Goal: Information Seeking & Learning: Check status

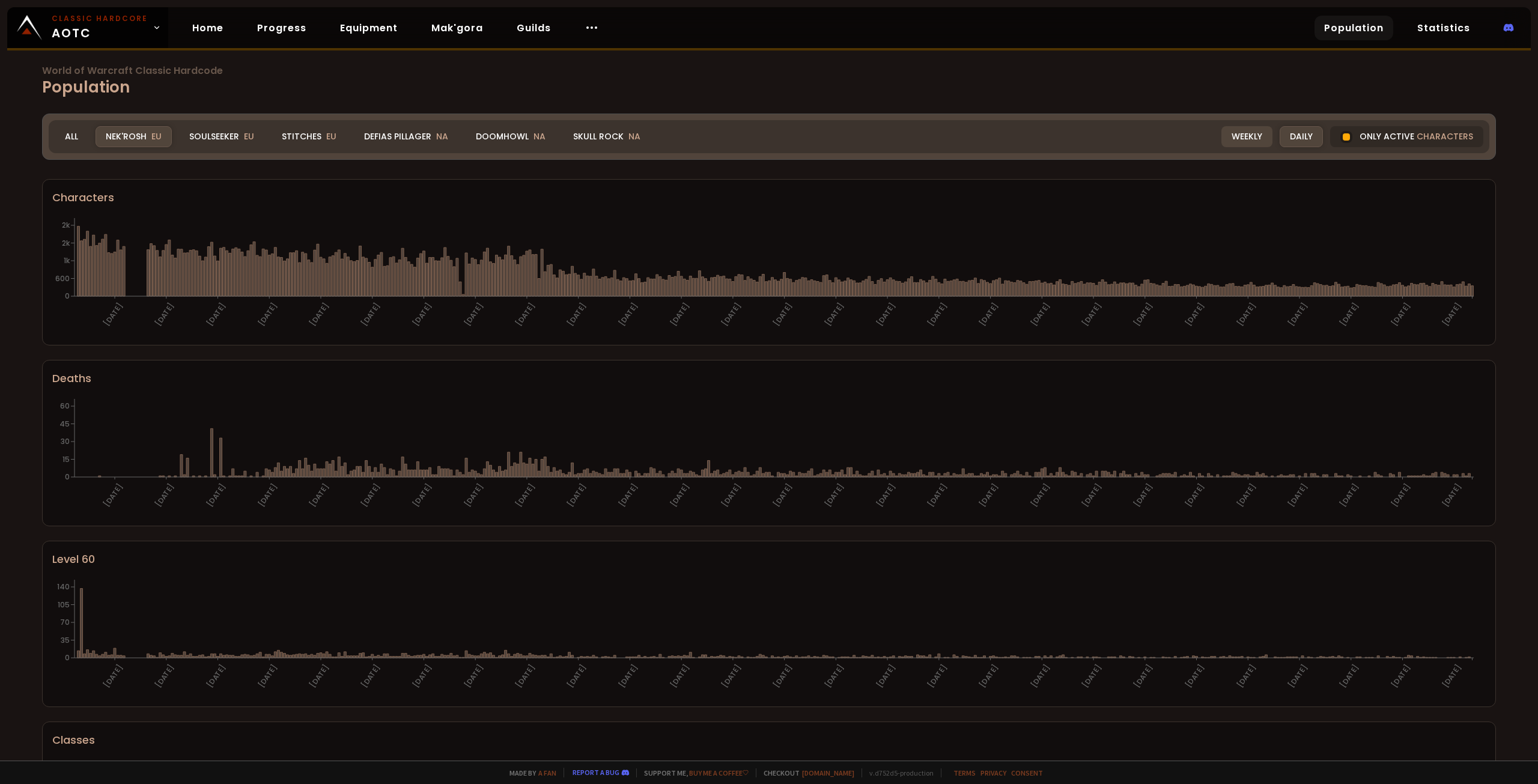
click at [1236, 133] on div "Weekly" at bounding box center [1247, 136] width 51 height 21
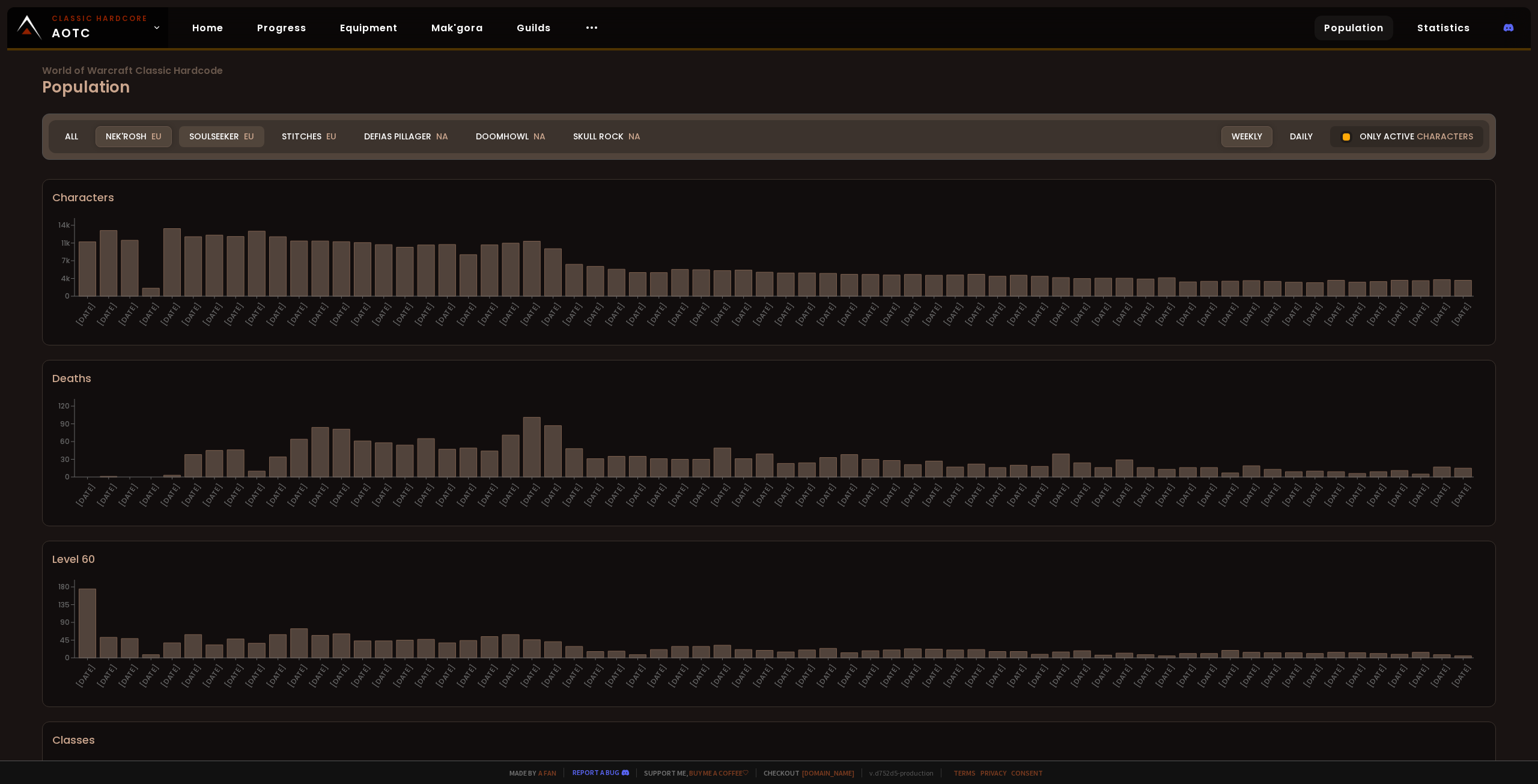
click at [232, 139] on div "Soulseeker EU" at bounding box center [221, 136] width 85 height 21
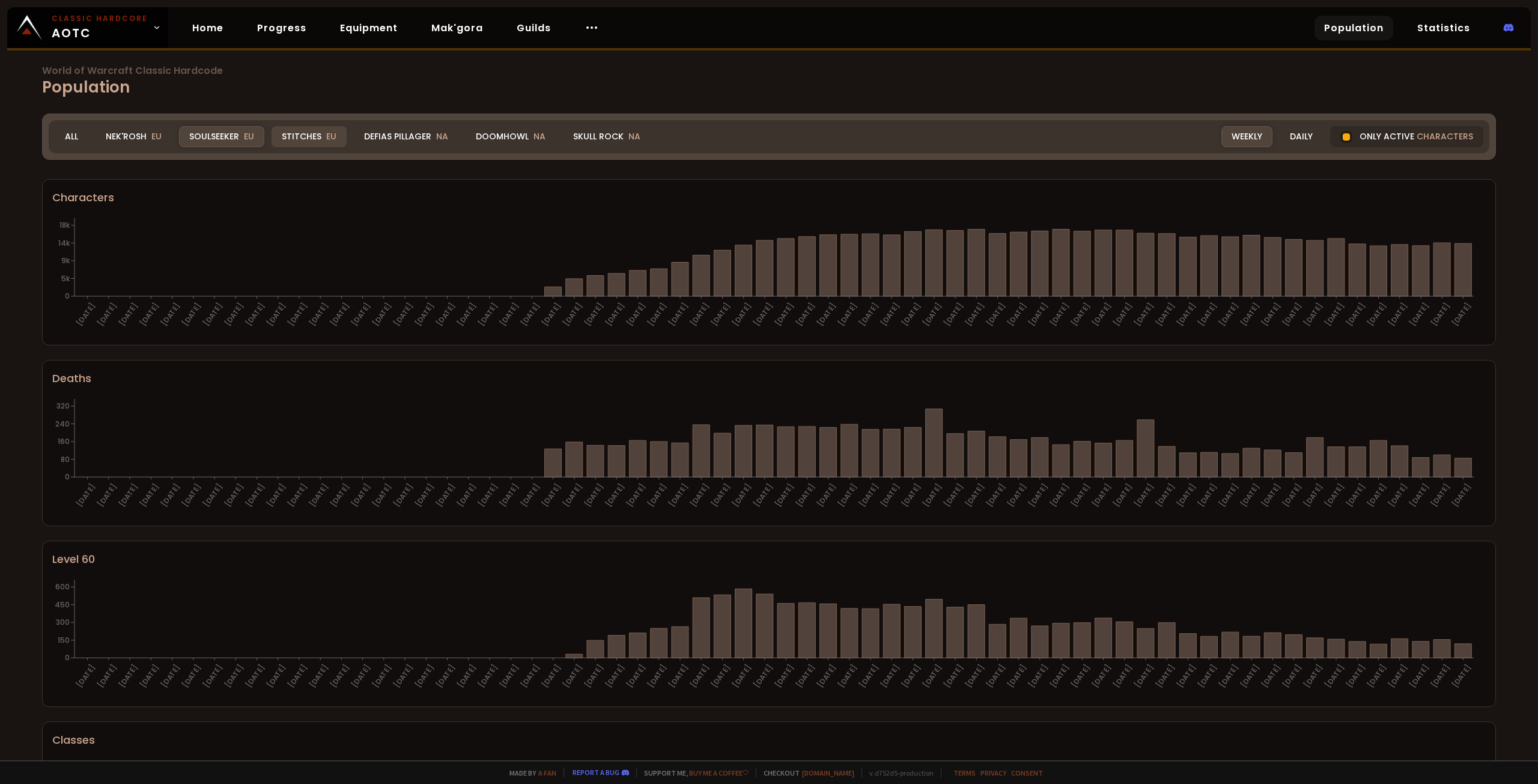
click at [304, 142] on div "Stitches EU" at bounding box center [309, 136] width 75 height 21
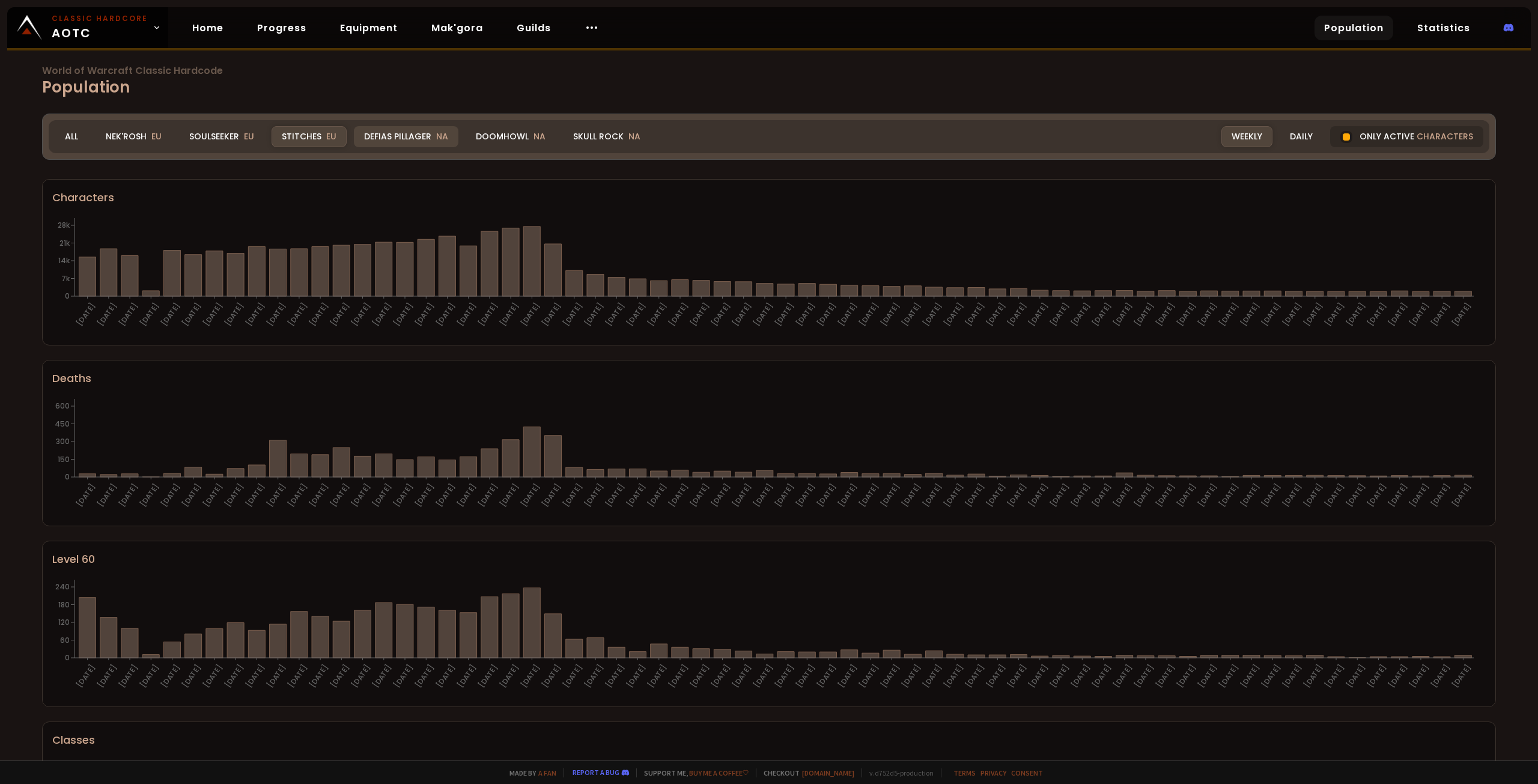
click at [390, 133] on div "Defias Pillager NA" at bounding box center [406, 136] width 104 height 21
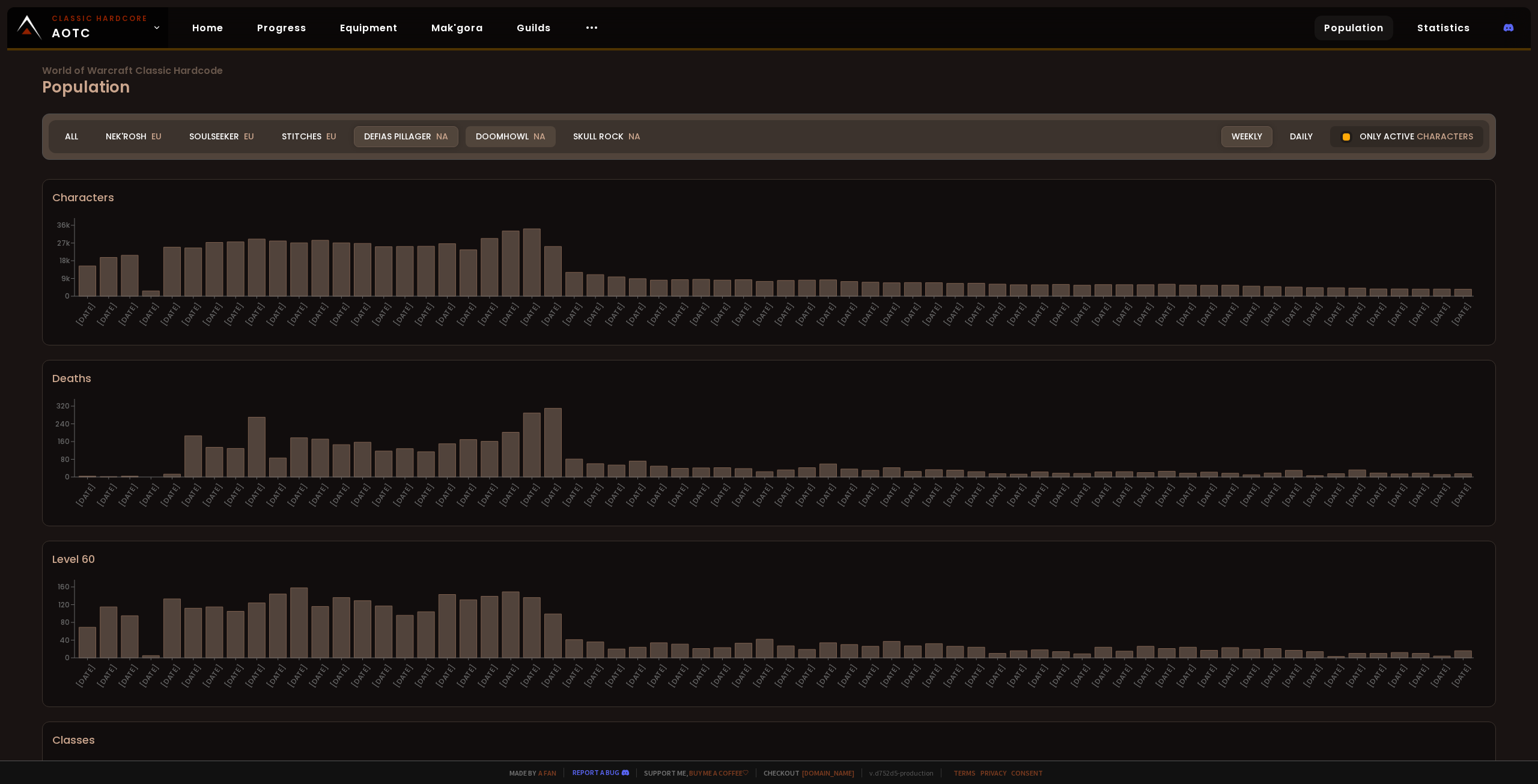
click at [519, 131] on div "Doomhowl NA" at bounding box center [511, 136] width 90 height 21
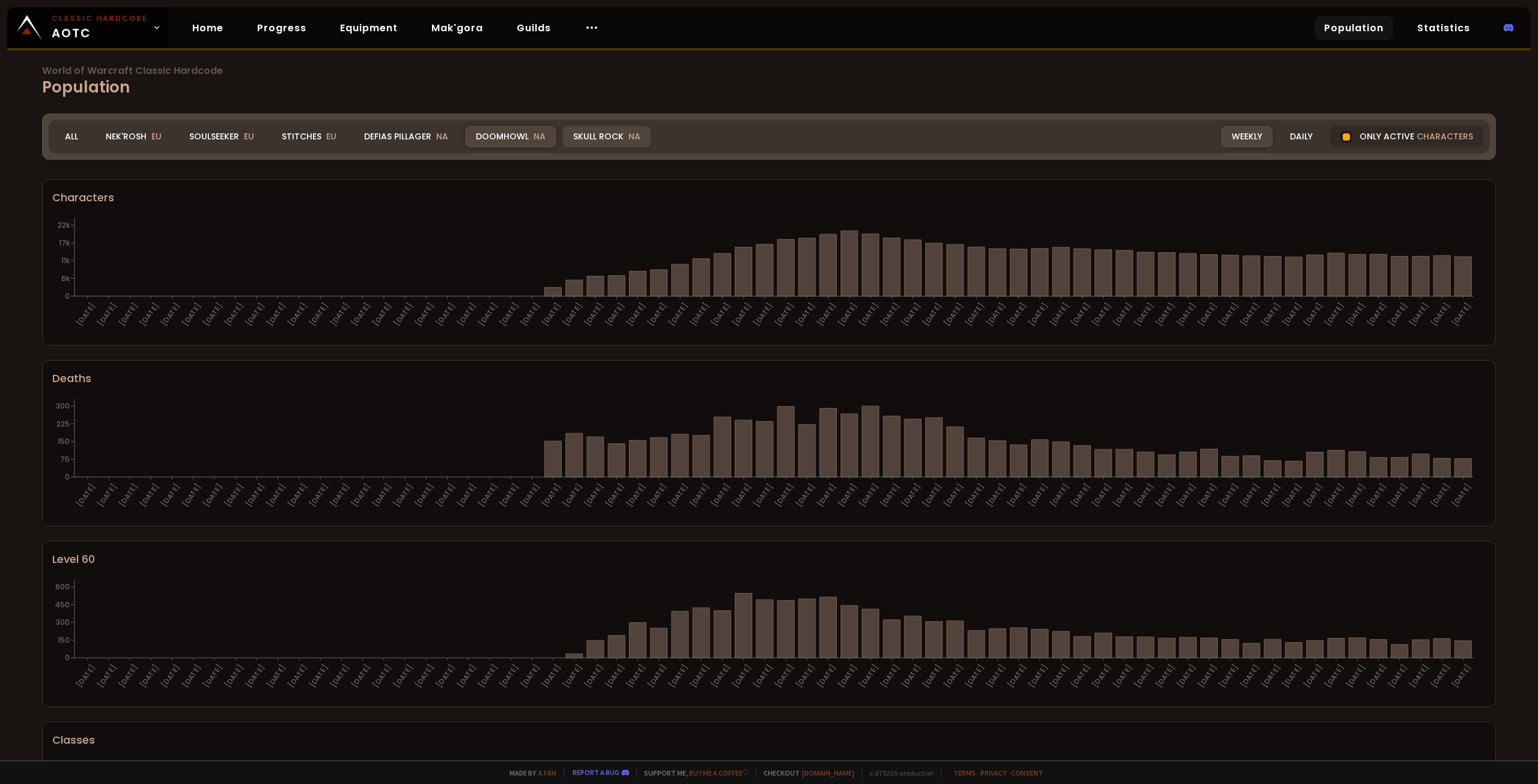
click at [607, 141] on div "Skull Rock NA" at bounding box center [606, 136] width 88 height 21
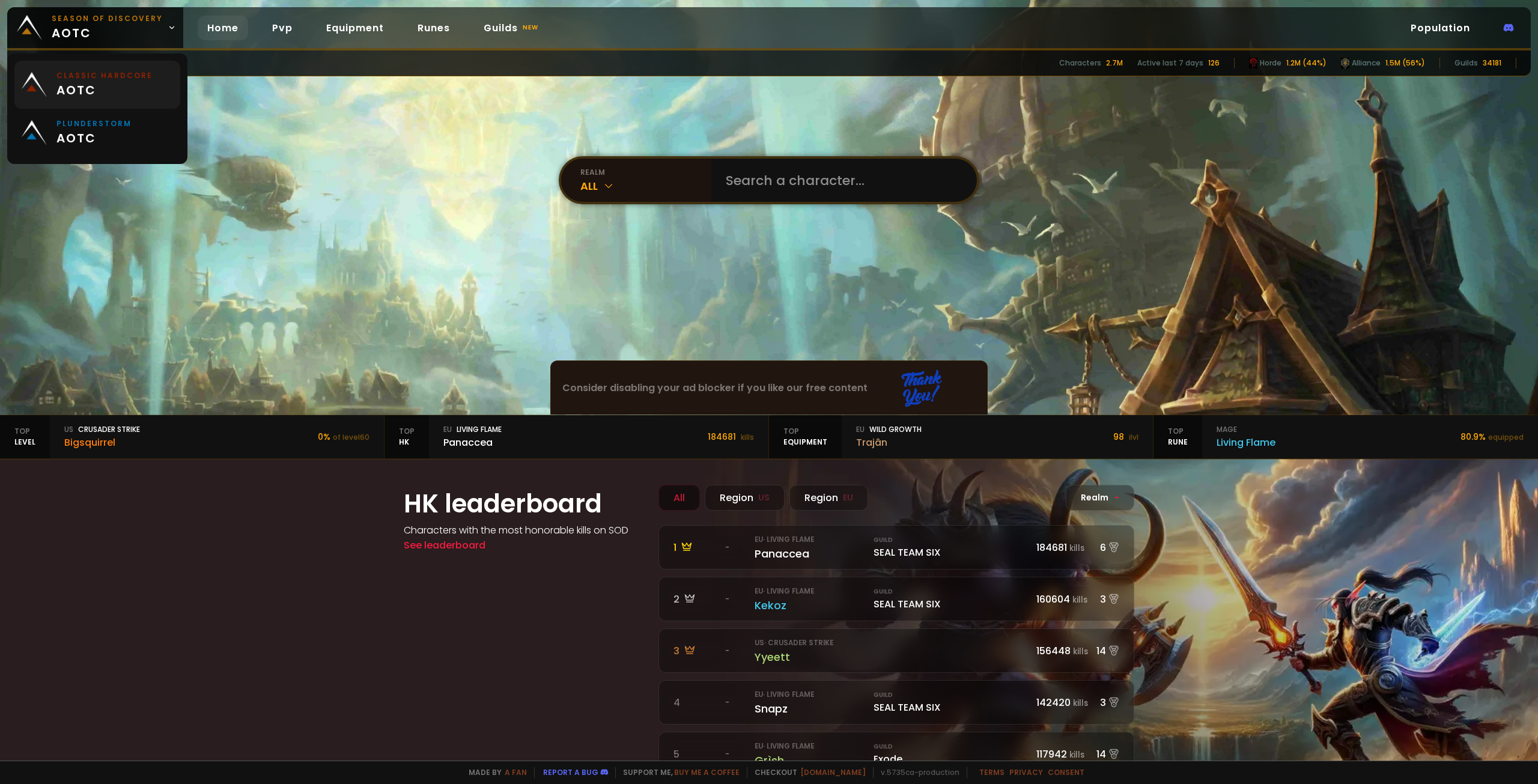
click at [136, 82] on span "aotc" at bounding box center [104, 90] width 96 height 18
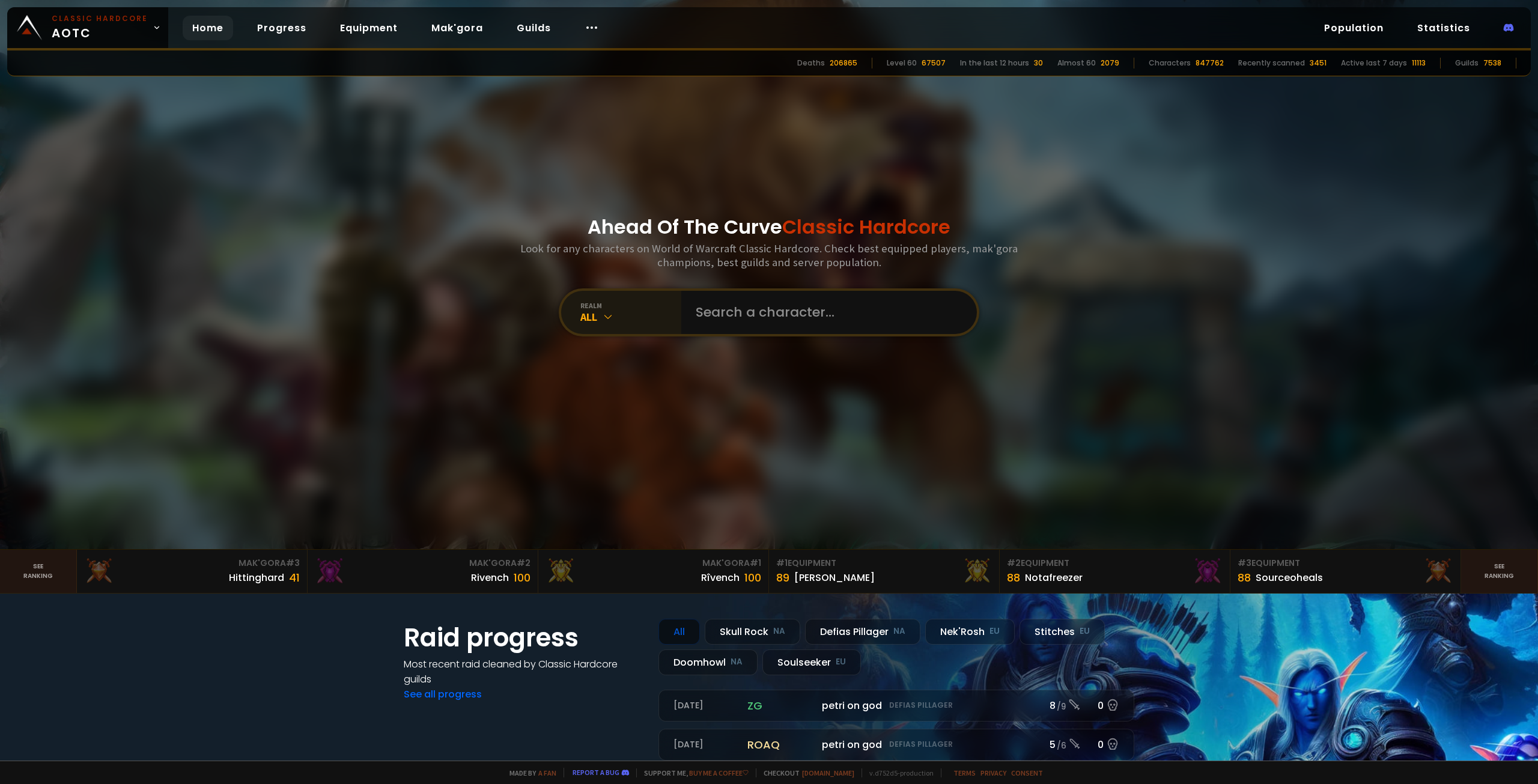
click at [622, 306] on div "realm" at bounding box center [631, 305] width 101 height 9
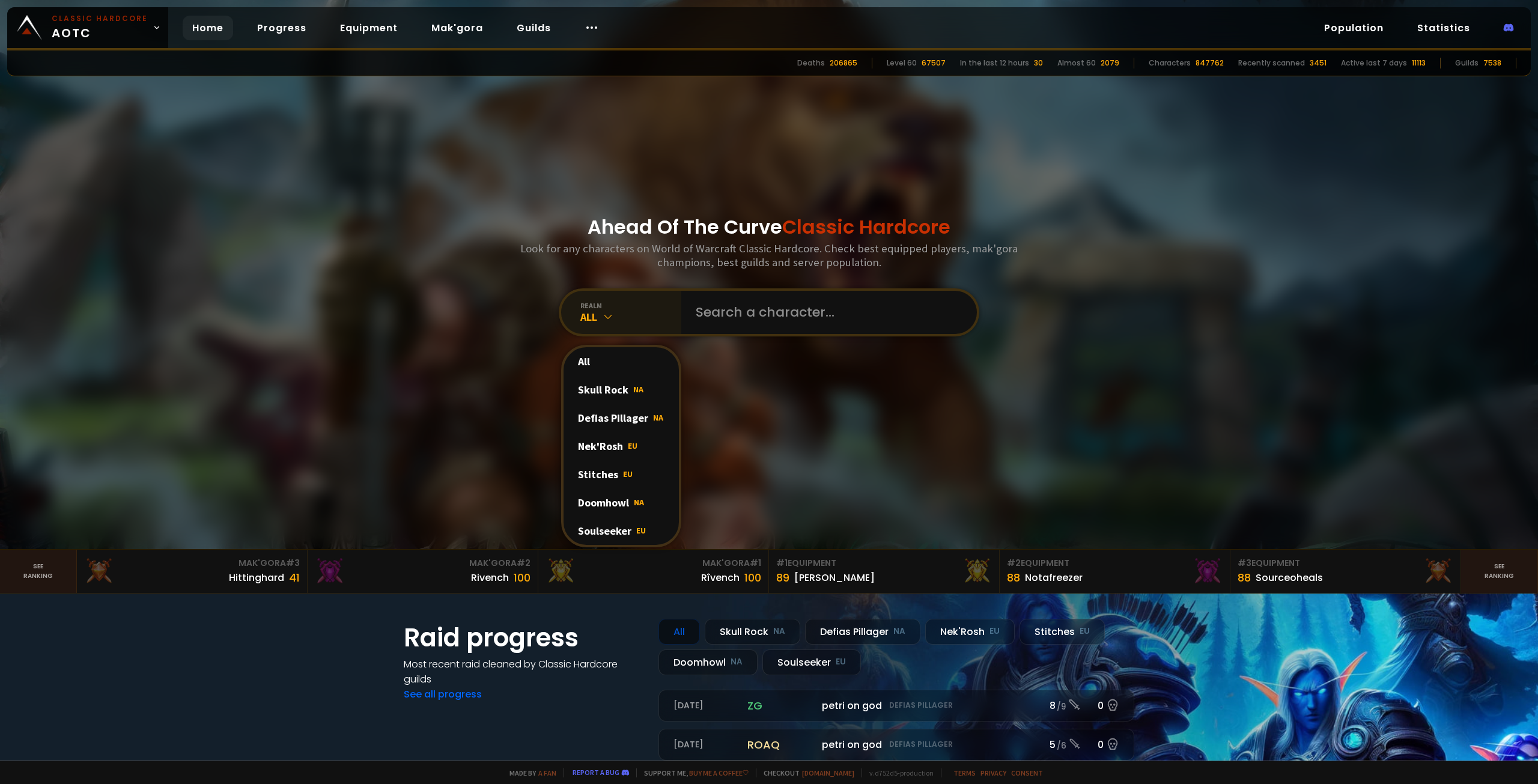
click at [626, 308] on div "realm" at bounding box center [631, 305] width 101 height 9
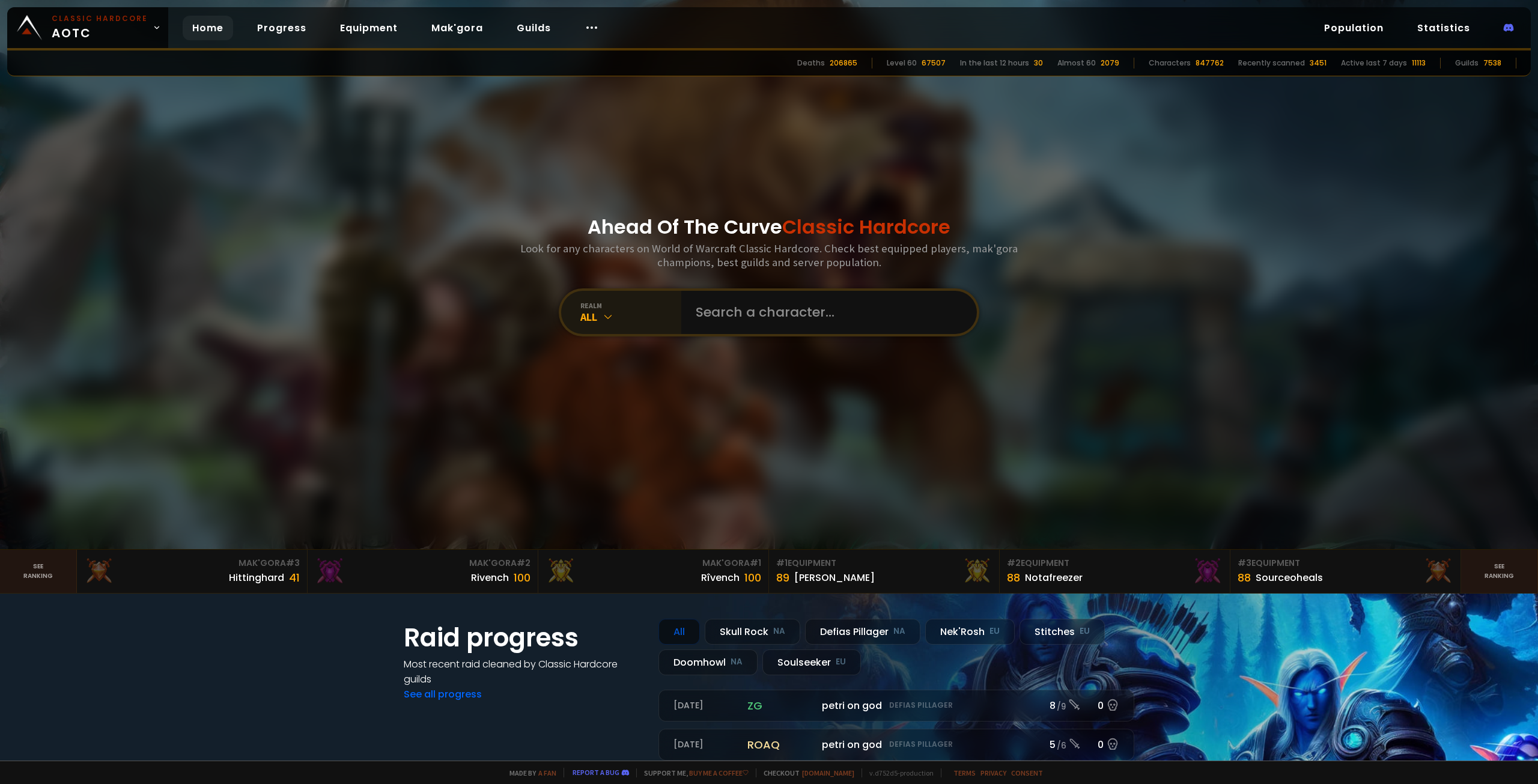
click at [626, 308] on div "realm" at bounding box center [631, 305] width 101 height 9
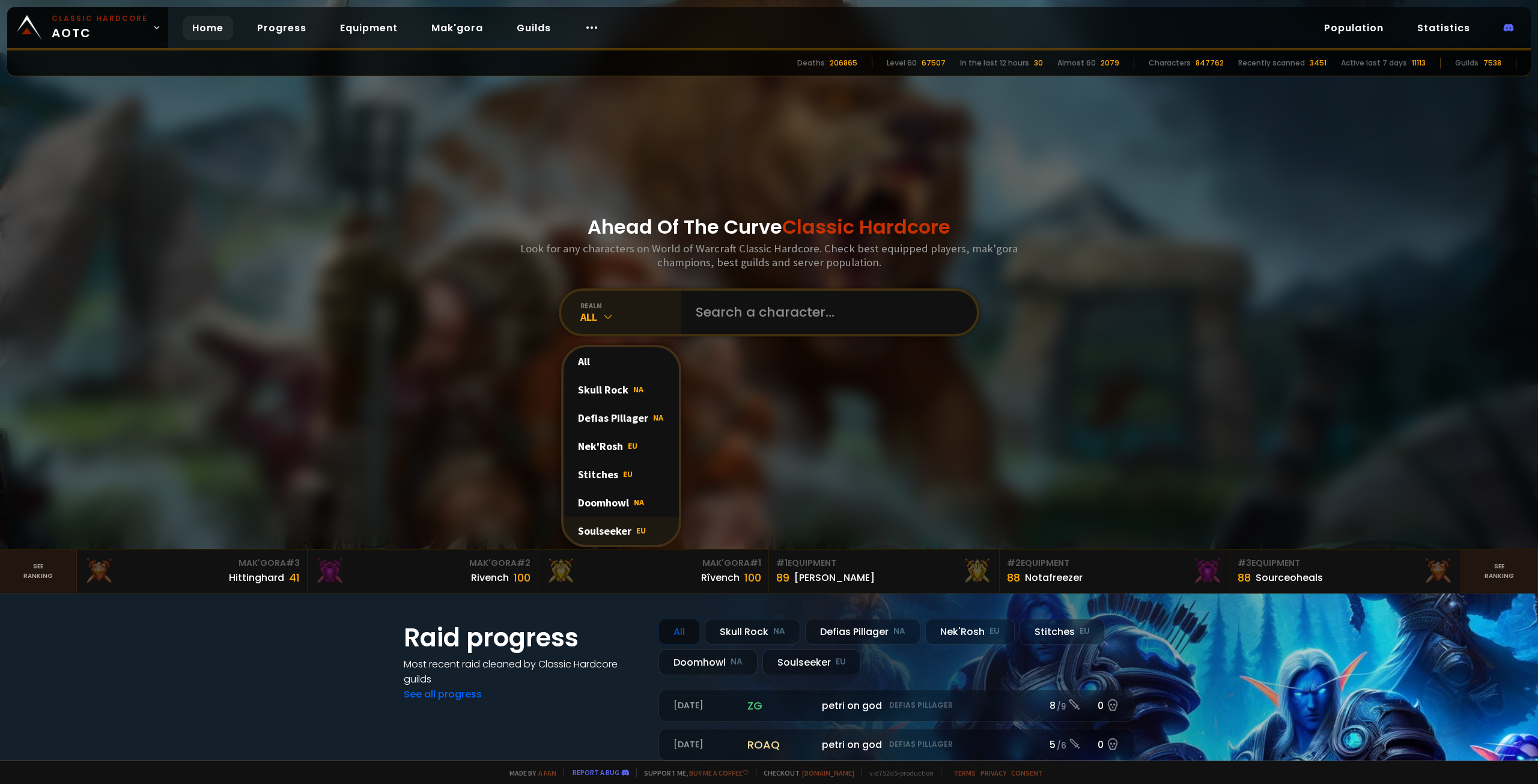
click at [637, 535] on span "EU" at bounding box center [641, 531] width 10 height 11
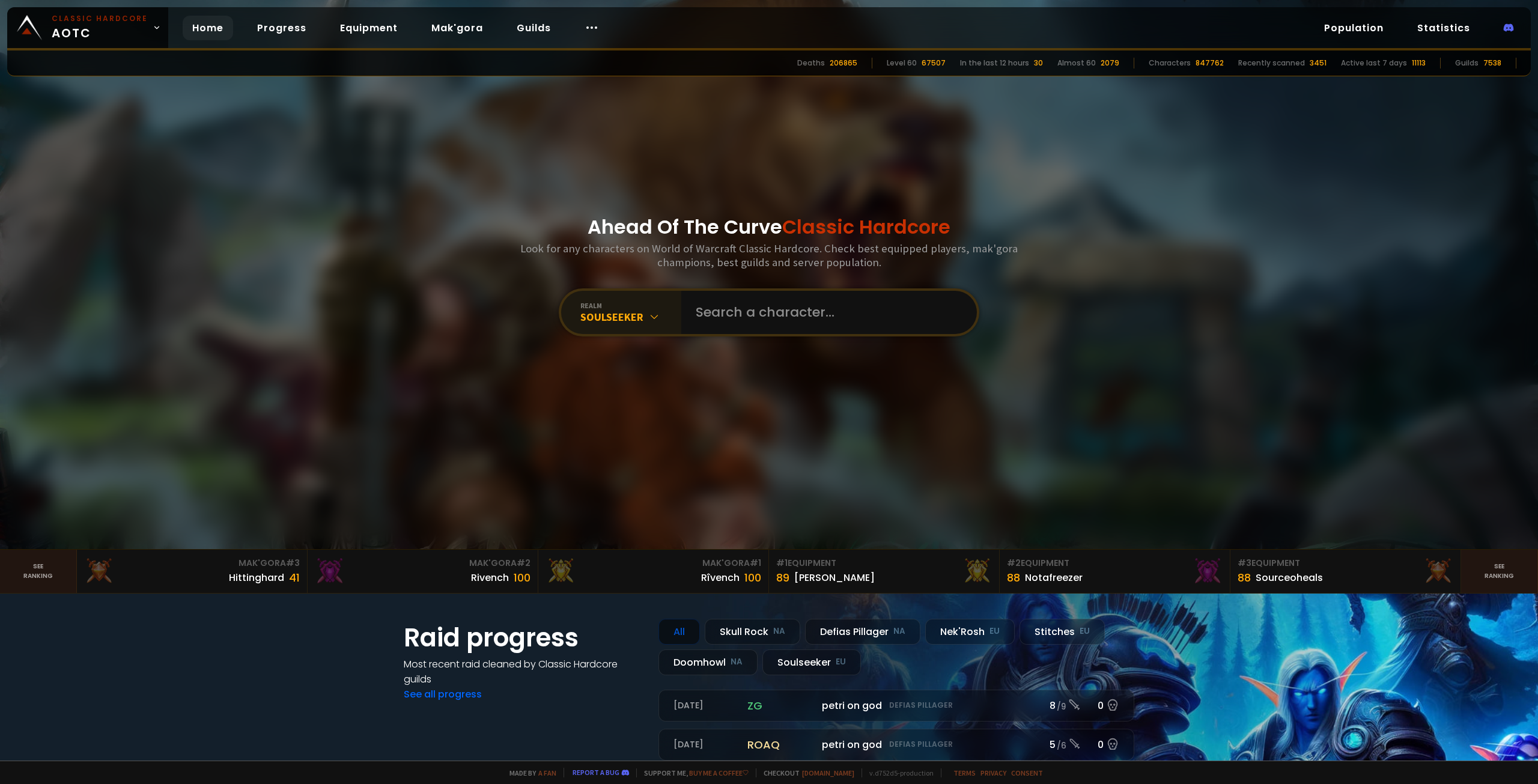
click at [618, 299] on div "Ahead Of The Curve Classic Hardcore Look for any characters on World of Warcraf…" at bounding box center [769, 275] width 724 height 549
click at [618, 323] on div "Soulseeker" at bounding box center [631, 317] width 101 height 14
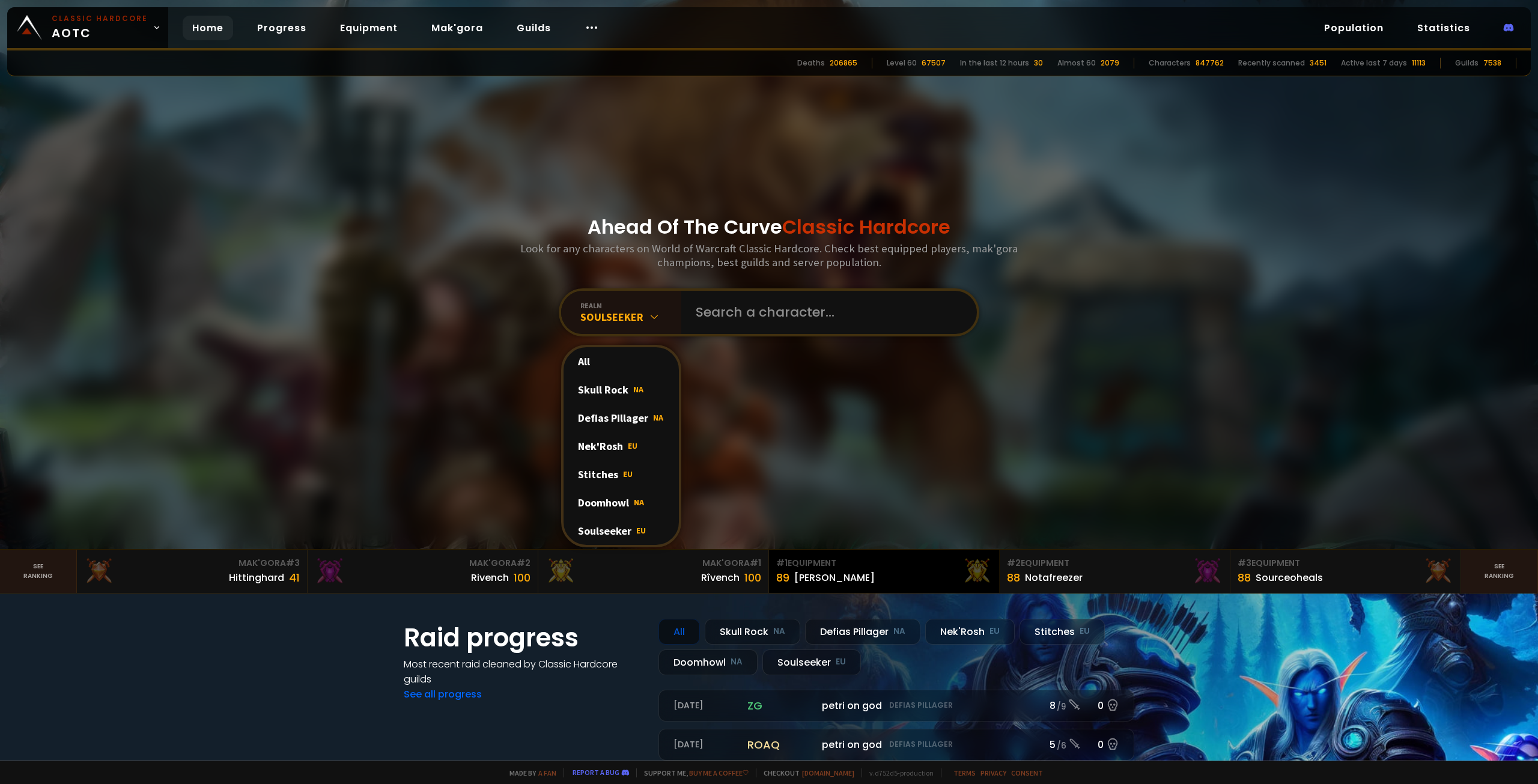
click at [912, 577] on div "89 Eliana" at bounding box center [884, 578] width 216 height 16
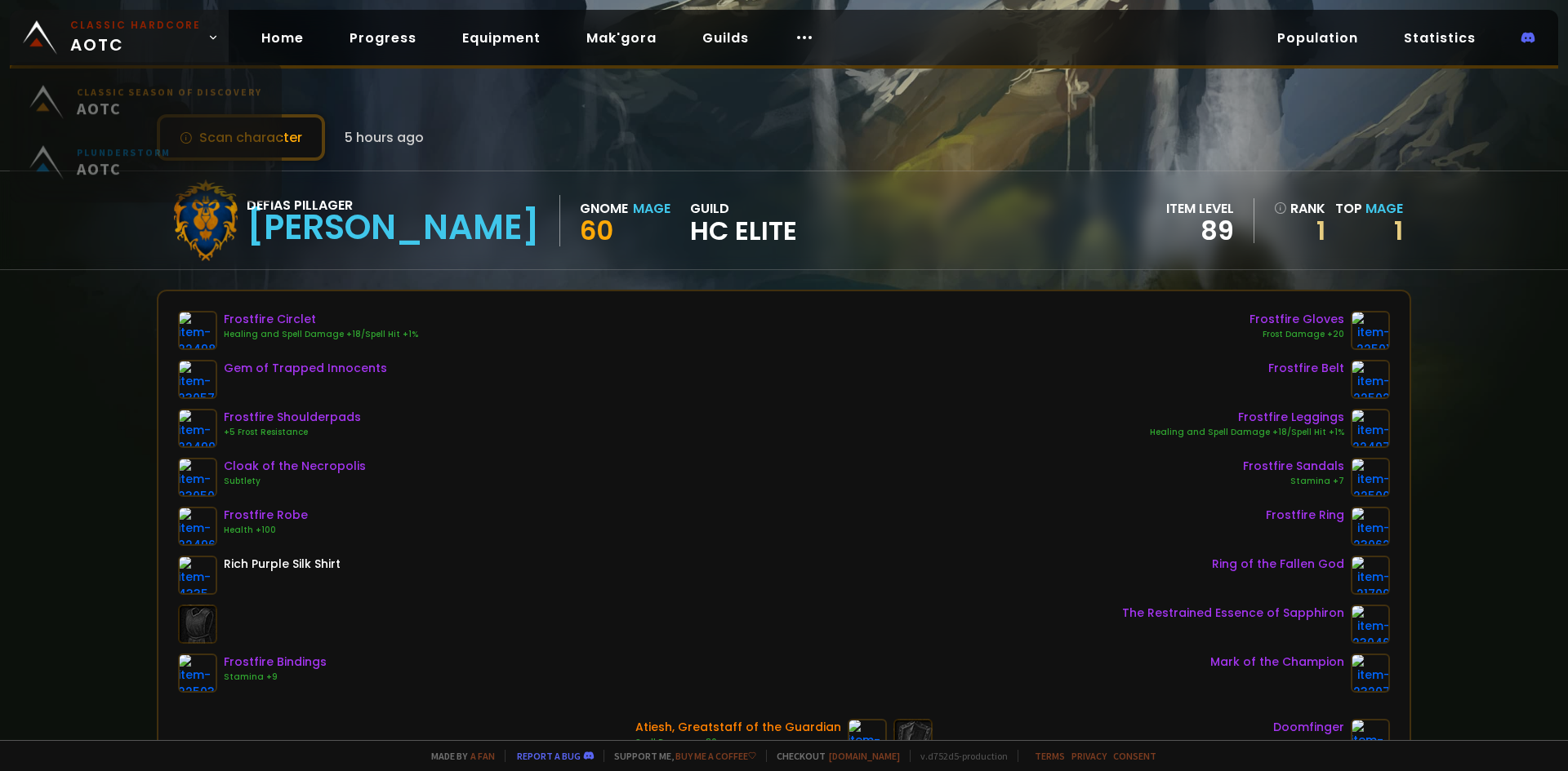
click at [154, 40] on span "Classic Hardcore AOTC" at bounding box center [135, 38] width 130 height 39
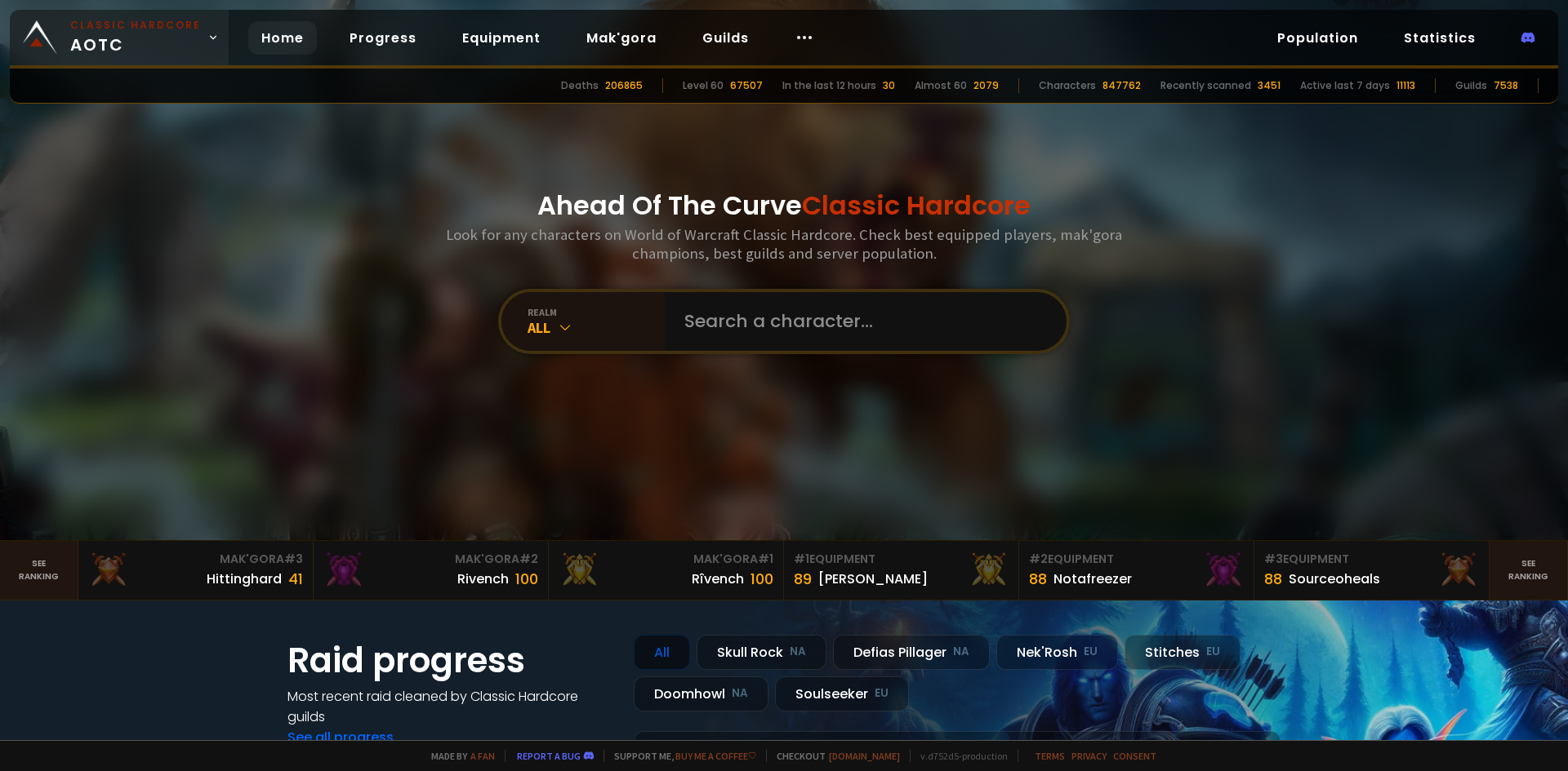
click at [158, 43] on span "Classic Hardcore AOTC" at bounding box center [135, 38] width 130 height 39
click at [804, 305] on input "text" at bounding box center [861, 321] width 372 height 58
drag, startPoint x: 770, startPoint y: 331, endPoint x: 761, endPoint y: 334, distance: 9.5
click at [764, 331] on input "text" at bounding box center [861, 321] width 372 height 58
click at [564, 322] on icon at bounding box center [565, 327] width 17 height 17
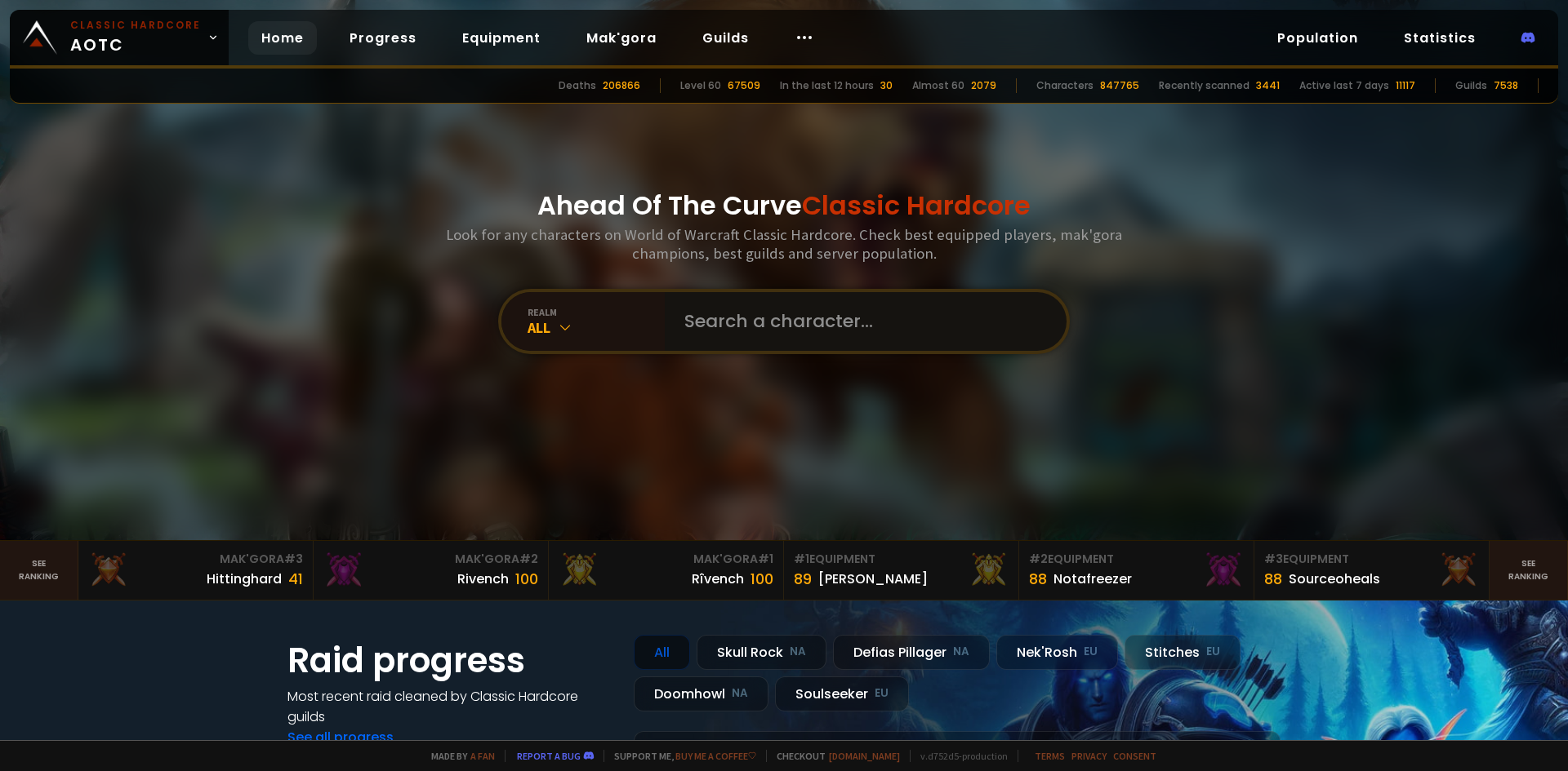
click at [757, 335] on input "text" at bounding box center [861, 321] width 372 height 58
drag, startPoint x: 753, startPoint y: 340, endPoint x: 478, endPoint y: 305, distance: 277.2
click at [478, 305] on div "Ahead Of The Curve Classic Hardcore Look for any characters on World of Warcraf…" at bounding box center [784, 270] width 984 height 540
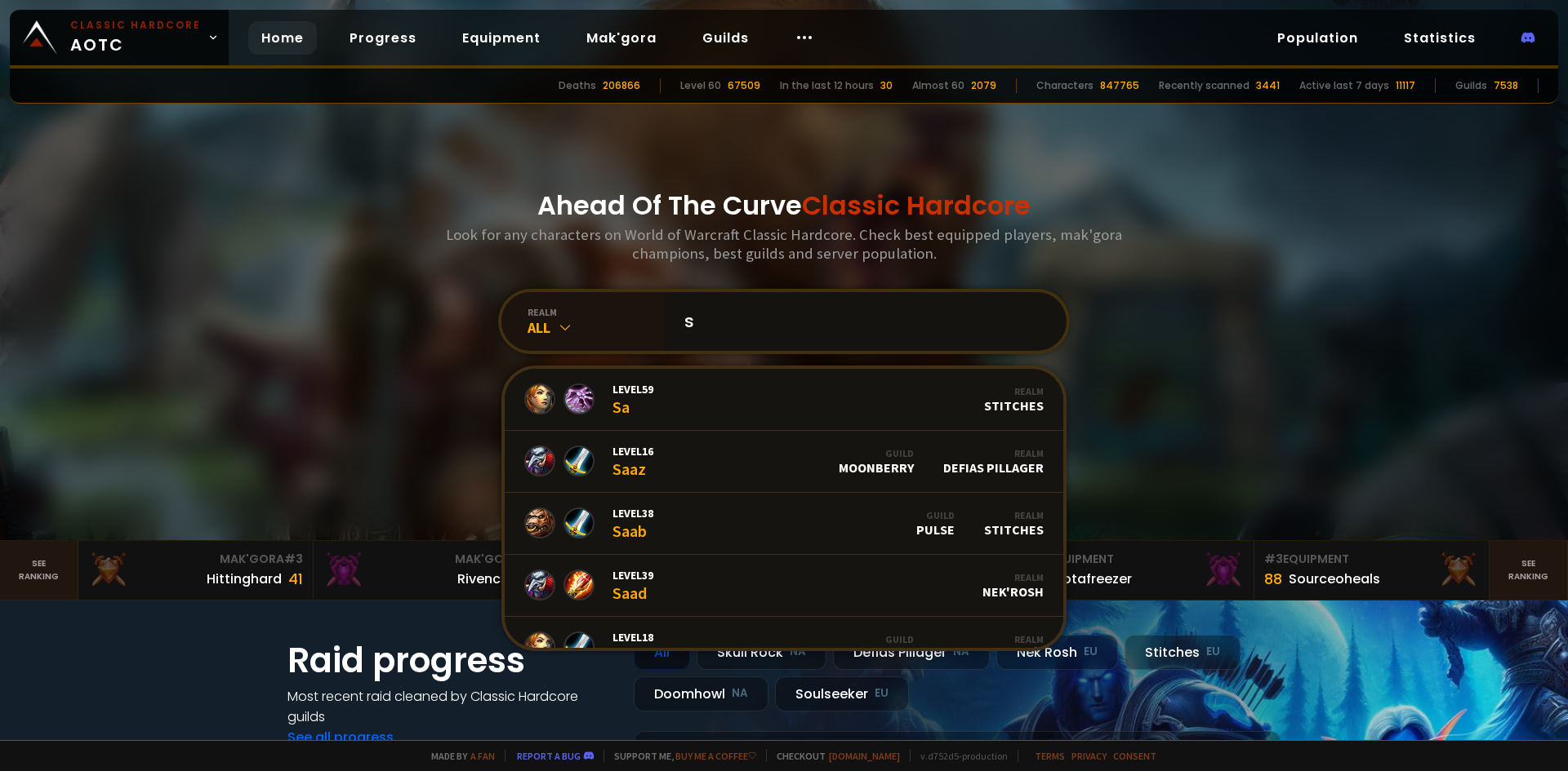
type input "s"
click at [558, 356] on div "Ahead Of The Curve Classic Hardcore Look for any characters on World of Warcraf…" at bounding box center [784, 270] width 984 height 540
click at [564, 326] on icon at bounding box center [565, 327] width 17 height 17
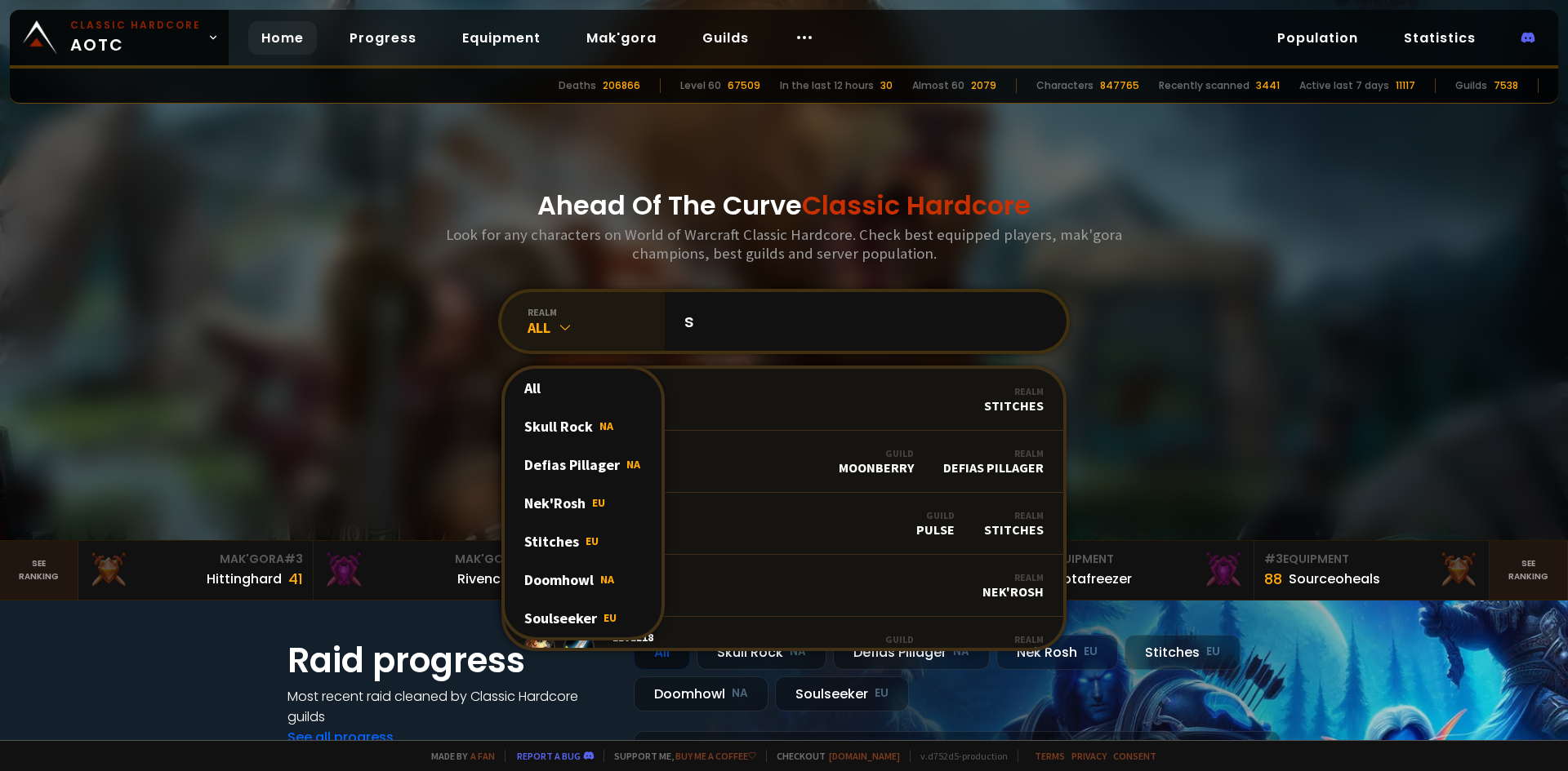
click at [564, 326] on icon at bounding box center [565, 327] width 17 height 17
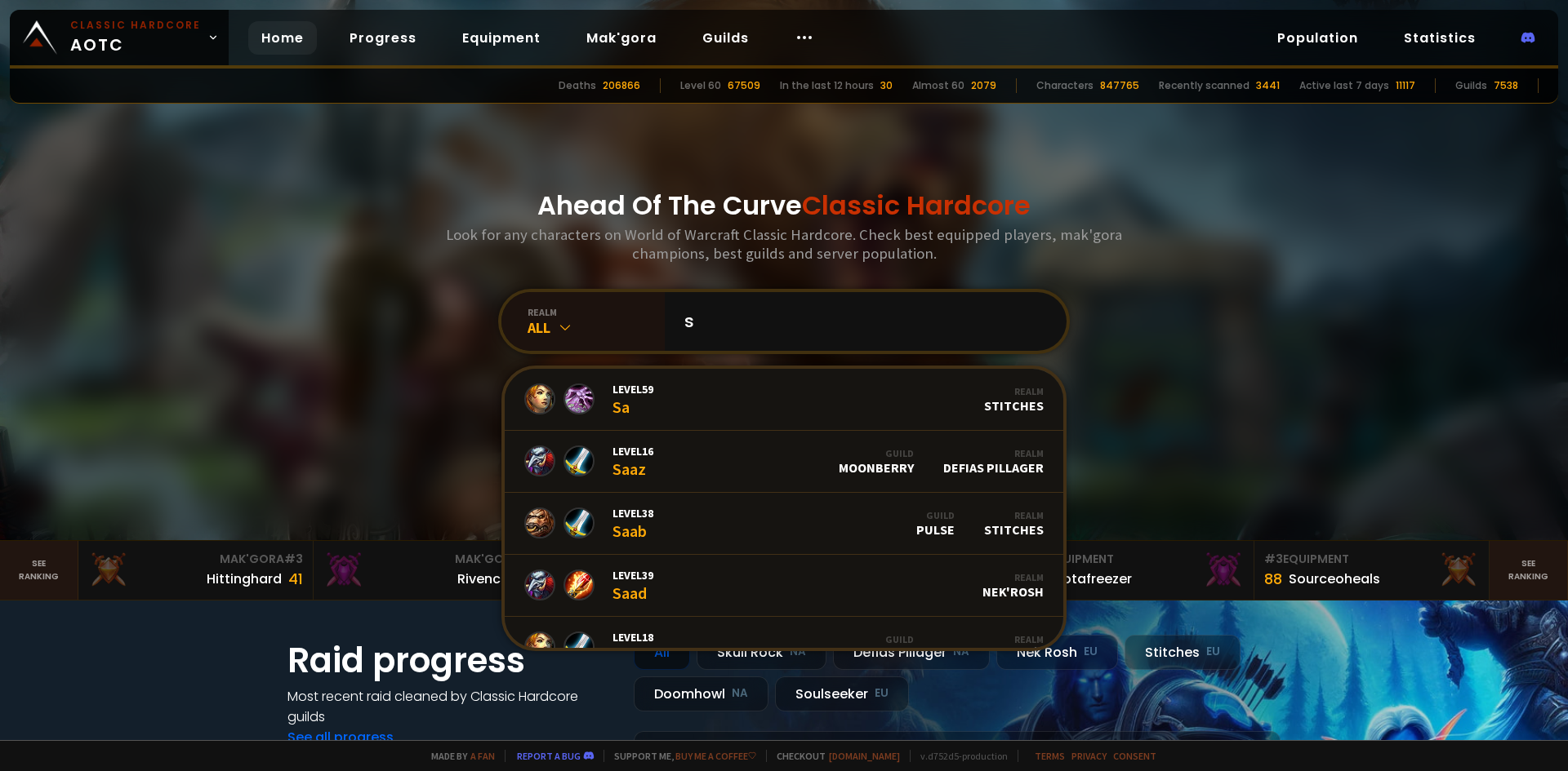
click at [929, 229] on h3 "Look for any characters on World of Warcraft Classic Hardcore. Check best equip…" at bounding box center [783, 244] width 689 height 38
drag, startPoint x: 873, startPoint y: 309, endPoint x: 641, endPoint y: 317, distance: 232.1
click at [645, 320] on div "realm All s Level 59 Sa Realm Stitches Level 16 Saaz Guild Moonberry Realm Defi…" at bounding box center [784, 321] width 572 height 65
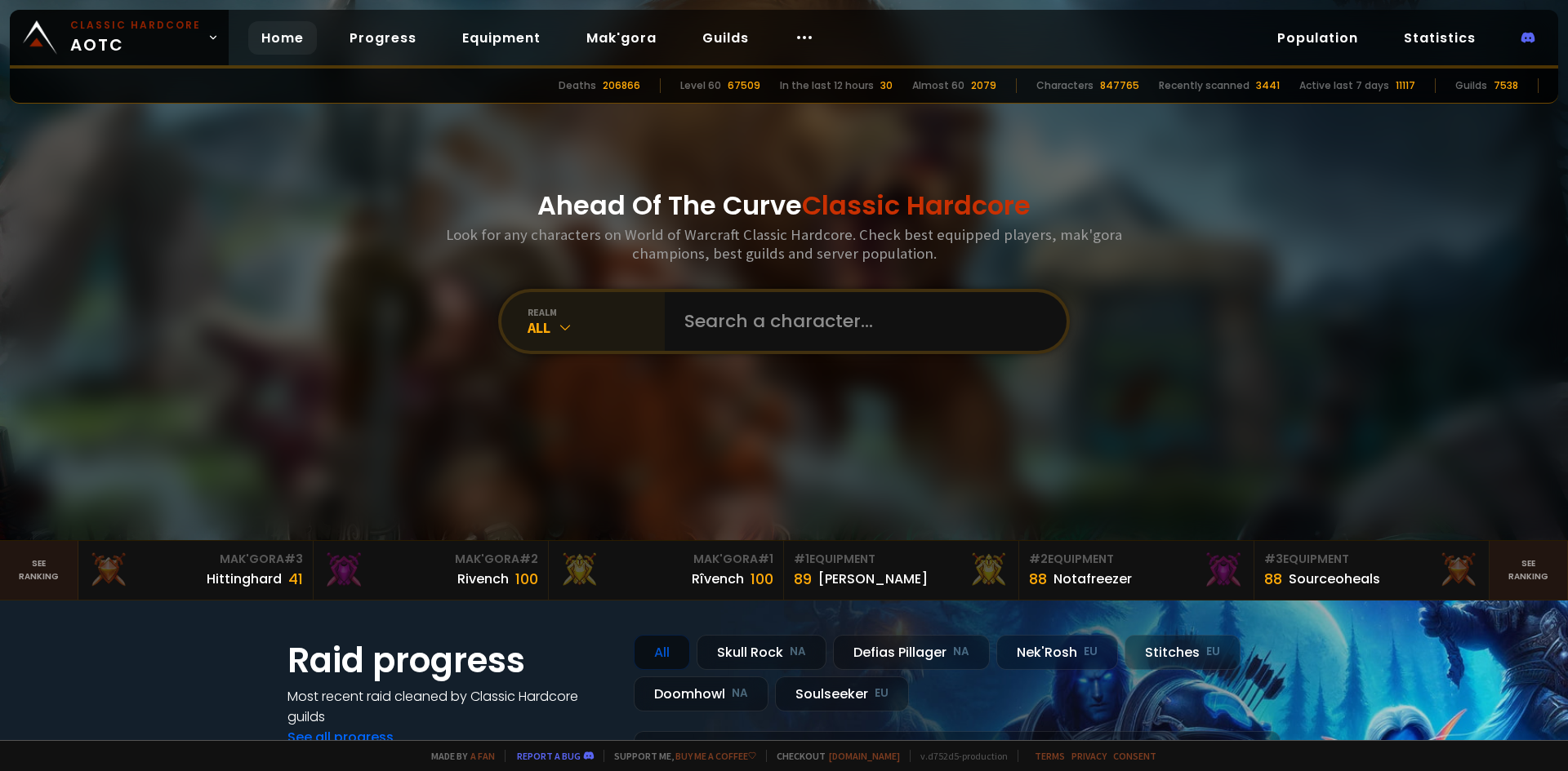
click at [557, 326] on icon at bounding box center [565, 327] width 17 height 17
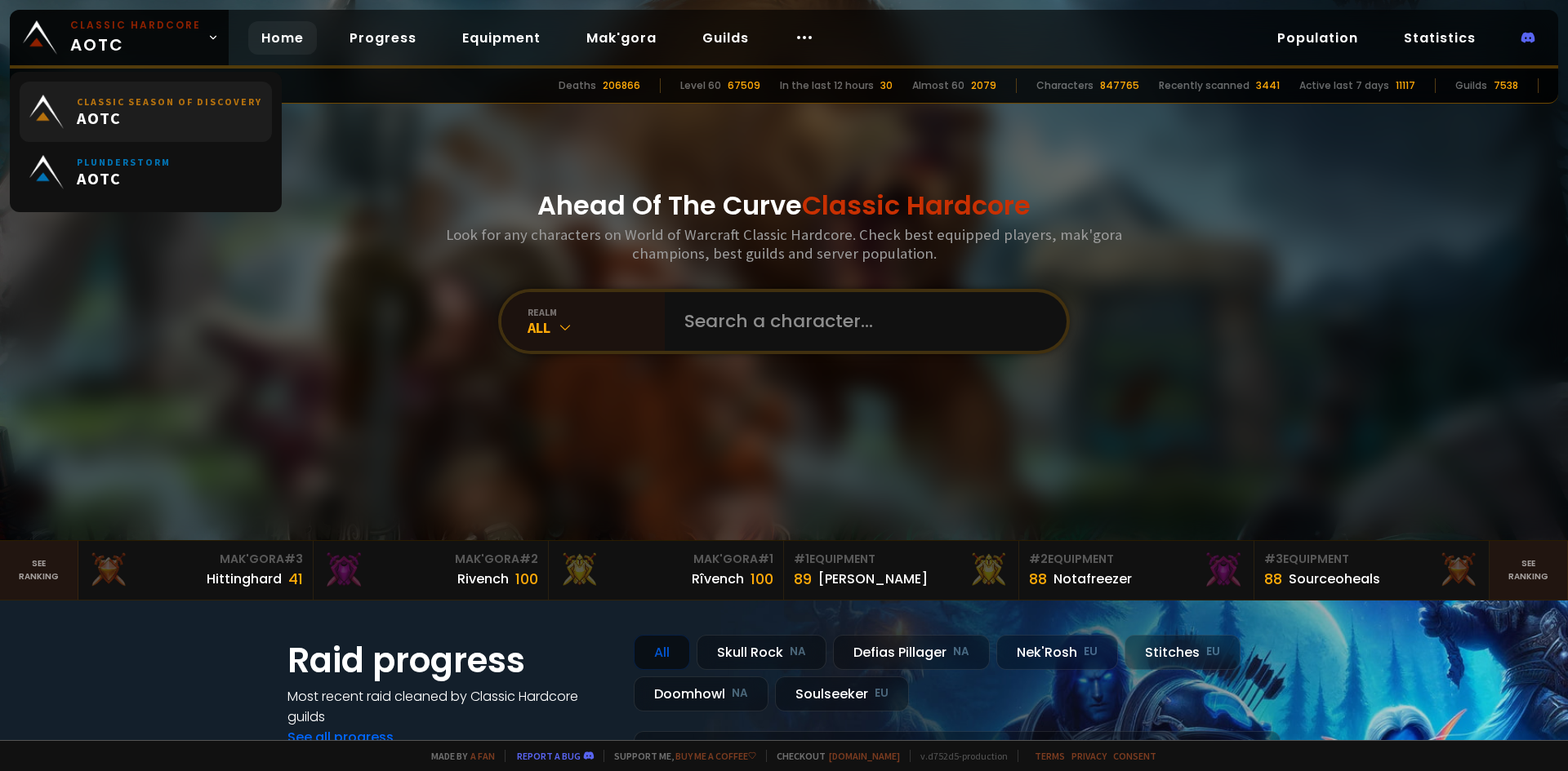
click at [187, 120] on span "AOTC" at bounding box center [169, 118] width 185 height 20
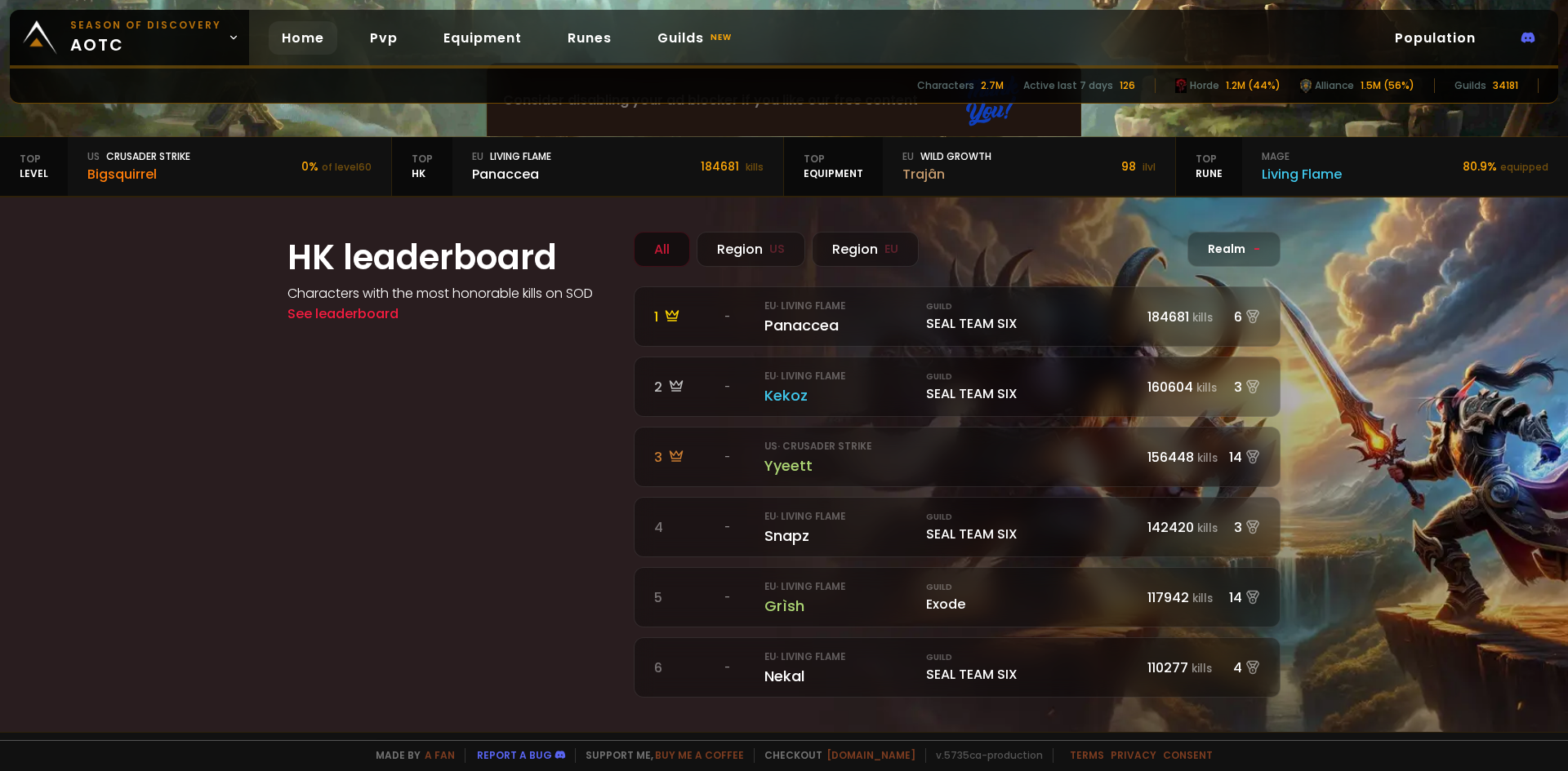
scroll to position [490, 0]
